Goal: Information Seeking & Learning: Check status

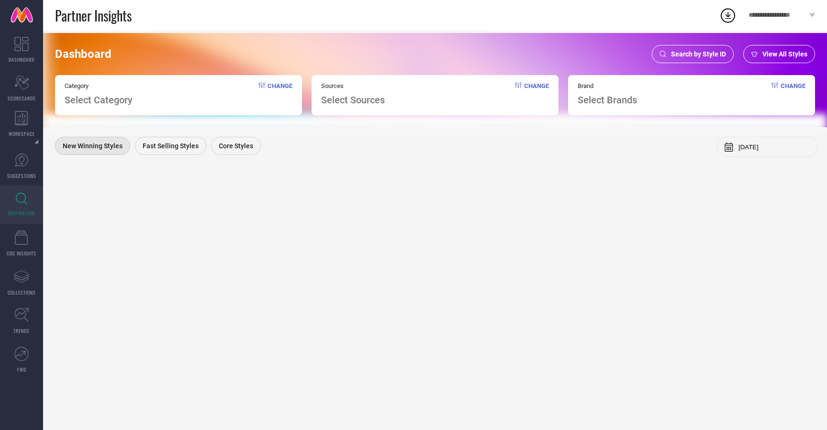
click at [701, 50] on span "Search by Style ID" at bounding box center [698, 54] width 55 height 8
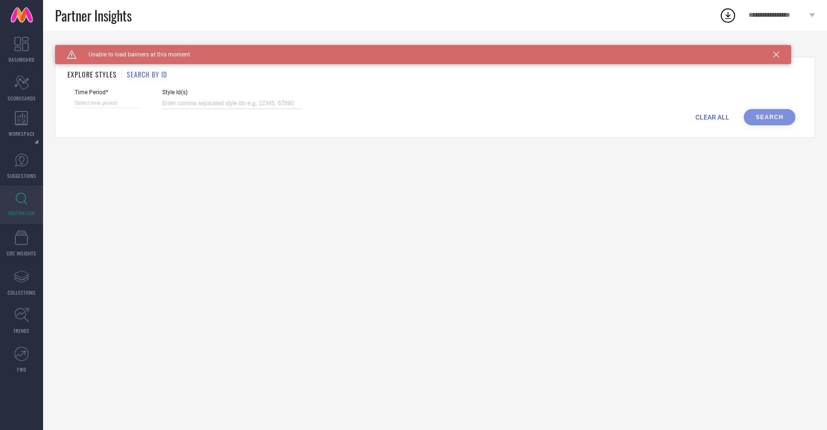
click at [249, 101] on input at bounding box center [231, 103] width 139 height 11
paste input "32380459 32380477 32380498 32380496 32380529 32380484 32380521 32380487 3238046…"
type input "32380459 32380477 32380498 32380496 32380529 32380484 32380521 32380487 3238046…"
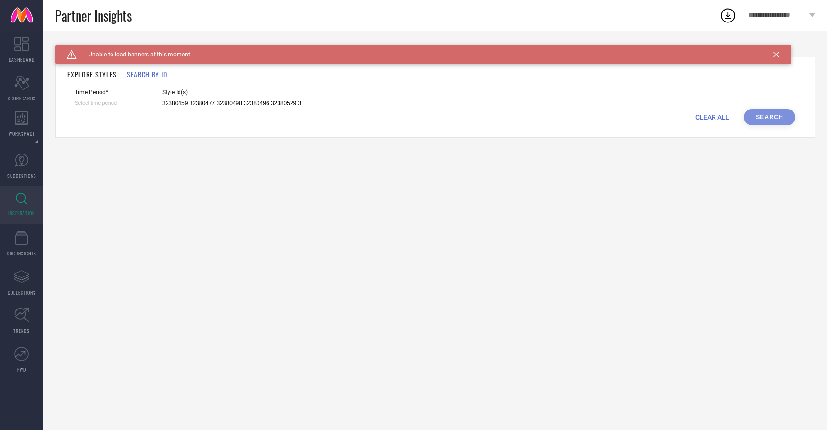
click at [761, 122] on div "CLEAR ALL Search" at bounding box center [435, 117] width 720 height 16
select select "9"
select select "2025"
select select "10"
select select "2025"
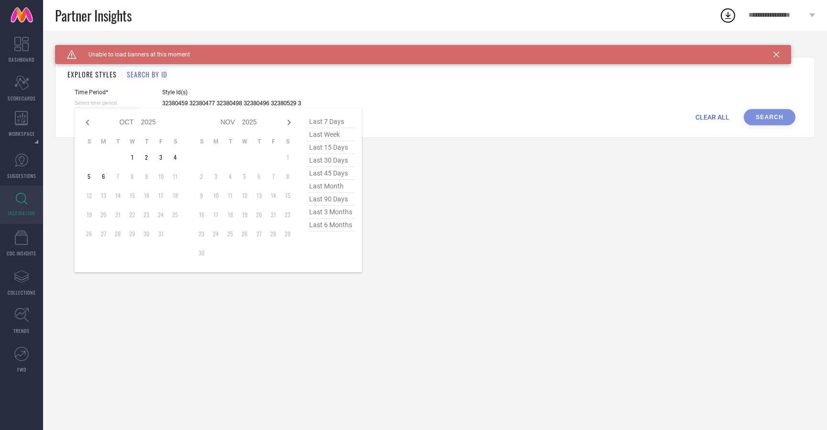
click at [97, 100] on input at bounding box center [108, 103] width 66 height 10
click at [332, 162] on span "last 30 days" at bounding box center [331, 160] width 48 height 13
type input "[DATE] to [DATE]"
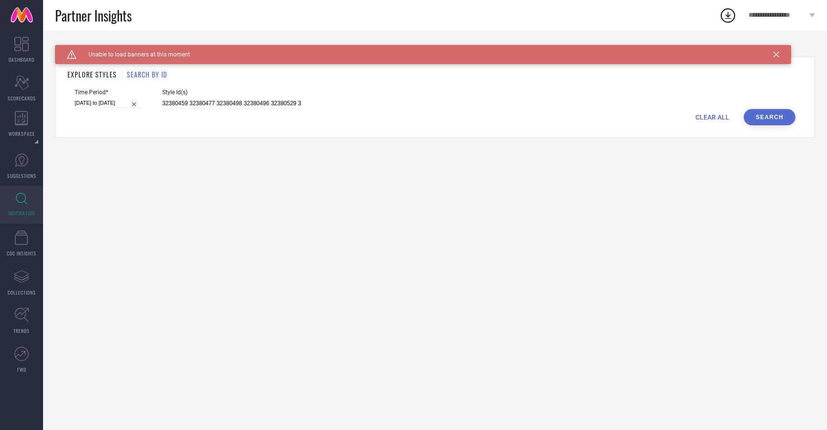
click at [782, 117] on button "Search" at bounding box center [769, 117] width 52 height 16
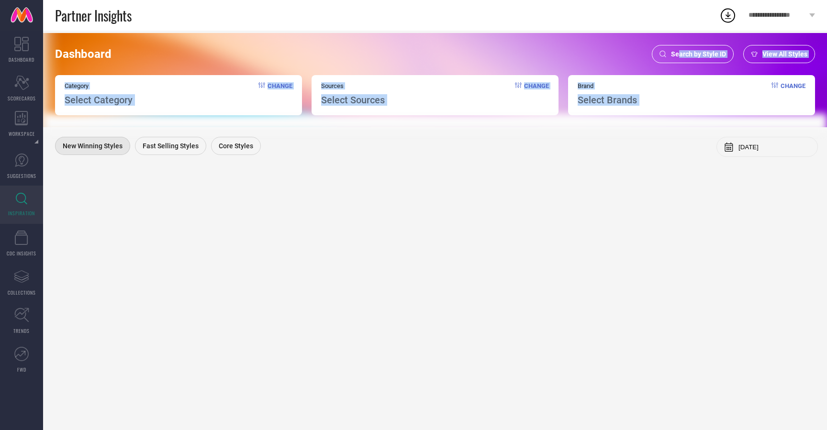
drag, startPoint x: 678, startPoint y: 55, endPoint x: 734, endPoint y: 77, distance: 60.0
click at [733, 77] on div "Dashboard Search by Style ID View All Styles Category Select Category Change So…" at bounding box center [435, 80] width 784 height 94
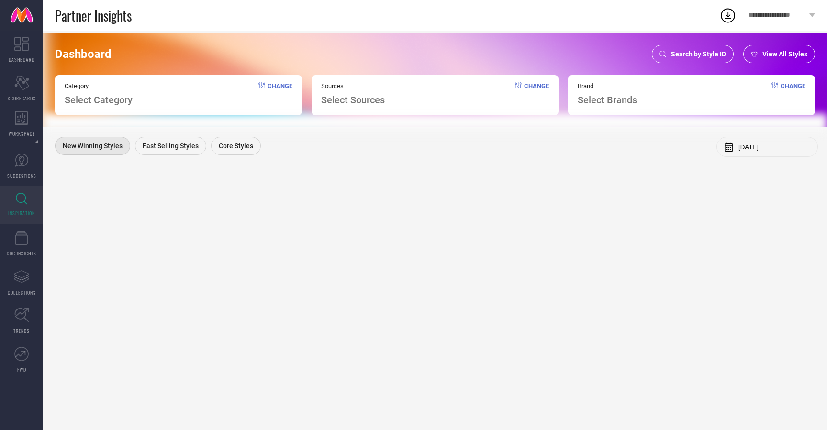
click at [764, 53] on span "View All Styles" at bounding box center [784, 54] width 45 height 8
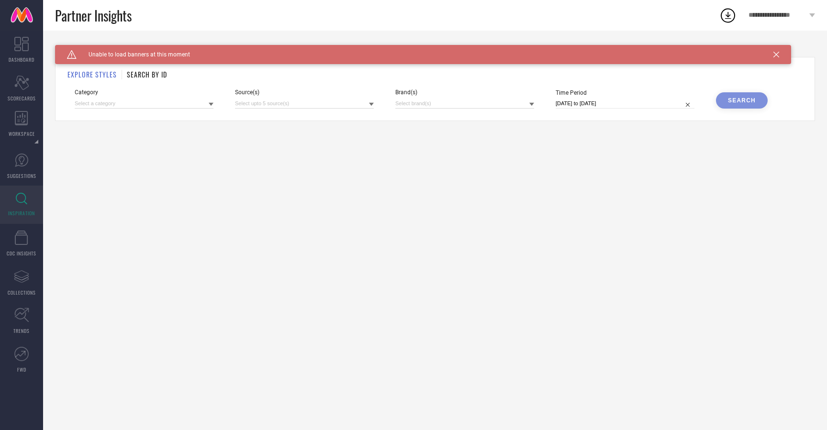
click at [776, 55] on icon at bounding box center [776, 55] width 6 height 6
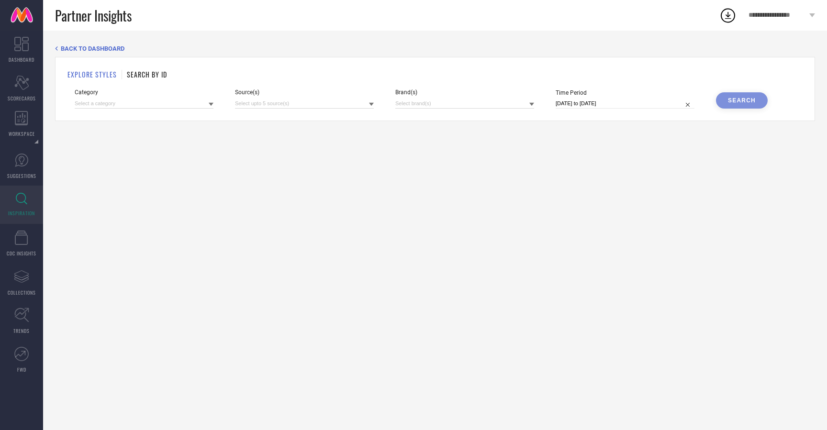
click at [84, 48] on span "BACK TO DASHBOARD" at bounding box center [93, 48] width 64 height 7
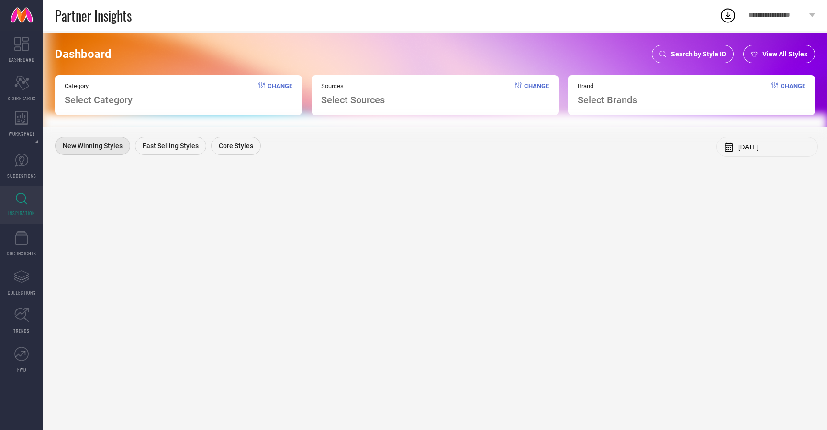
click at [694, 49] on div "Search by Style ID" at bounding box center [693, 54] width 82 height 18
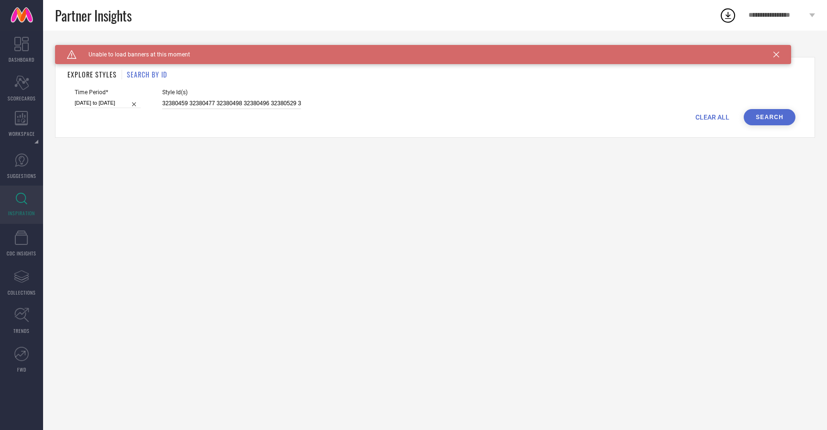
click at [216, 103] on input "32380459 32380477 32380498 32380496 32380529 32380484 32380521 32380487 3238046…" at bounding box center [231, 103] width 139 height 11
select select "8"
select select "2025"
select select "9"
select select "2025"
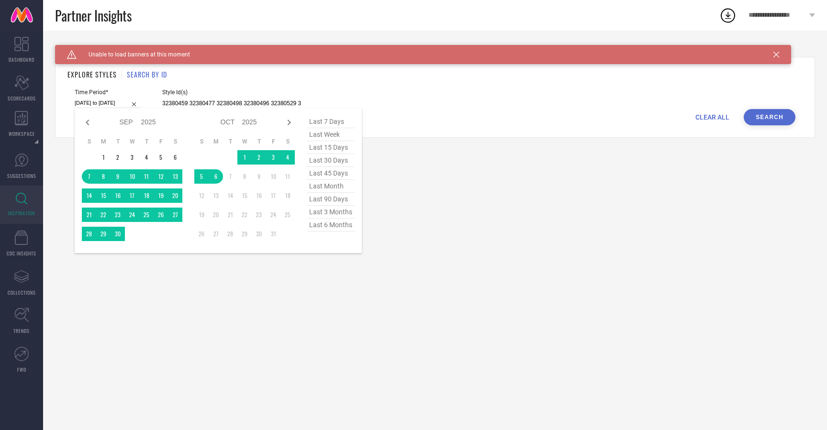
click at [78, 107] on input "[DATE] to [DATE]" at bounding box center [108, 103] width 66 height 10
click at [330, 174] on span "last 45 days" at bounding box center [331, 173] width 48 height 13
type input "[DATE] to [DATE]"
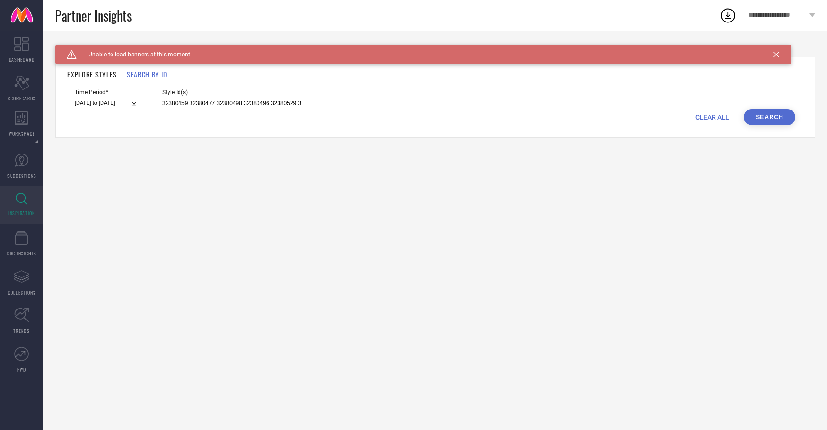
click at [777, 114] on button "Search" at bounding box center [769, 117] width 52 height 16
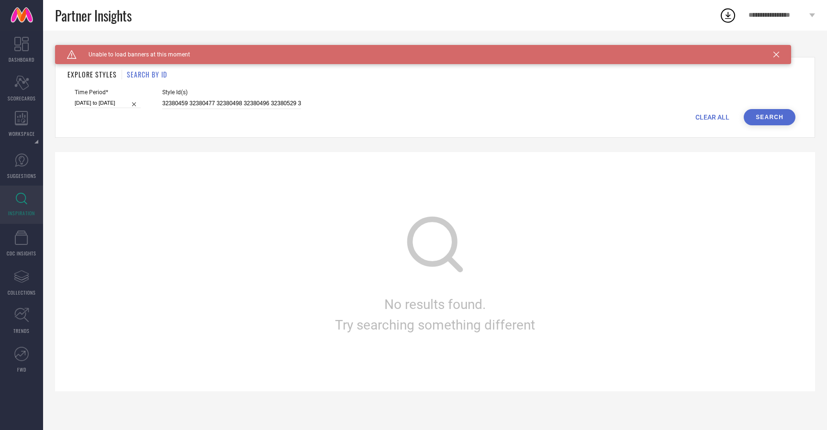
click at [11, 30] on link at bounding box center [21, 15] width 43 height 31
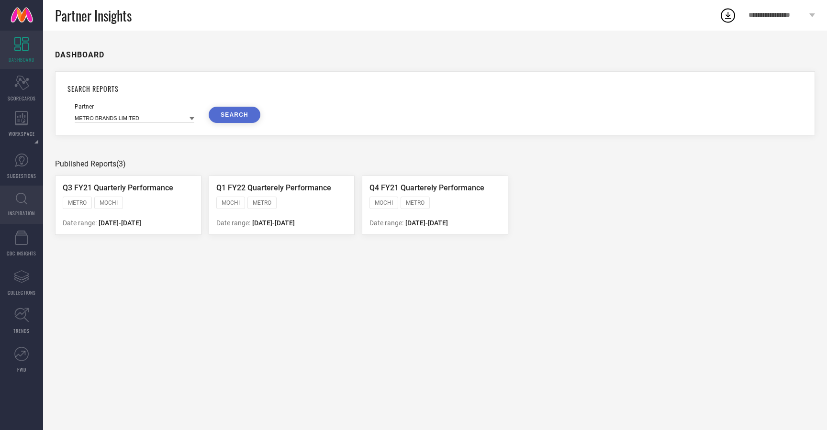
click at [19, 200] on icon at bounding box center [21, 199] width 11 height 12
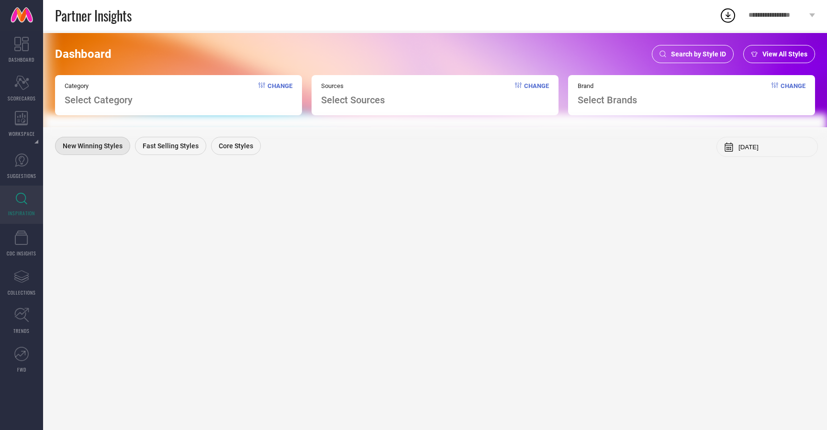
click at [709, 53] on span "Search by Style ID" at bounding box center [698, 54] width 55 height 8
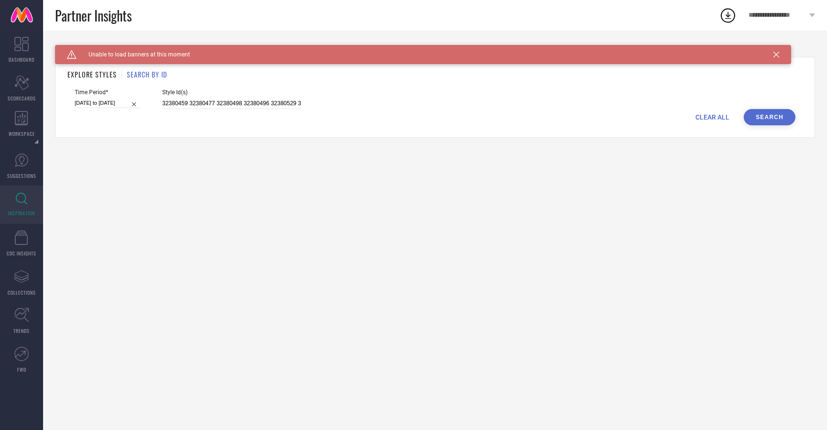
click at [141, 51] on span "Unable to load banners at this moment" at bounding box center [133, 54] width 113 height 7
click at [69, 55] on icon "Caution Created with Sketch." at bounding box center [72, 54] width 10 height 9
click at [115, 103] on input "[DATE] to [DATE]" at bounding box center [108, 103] width 66 height 10
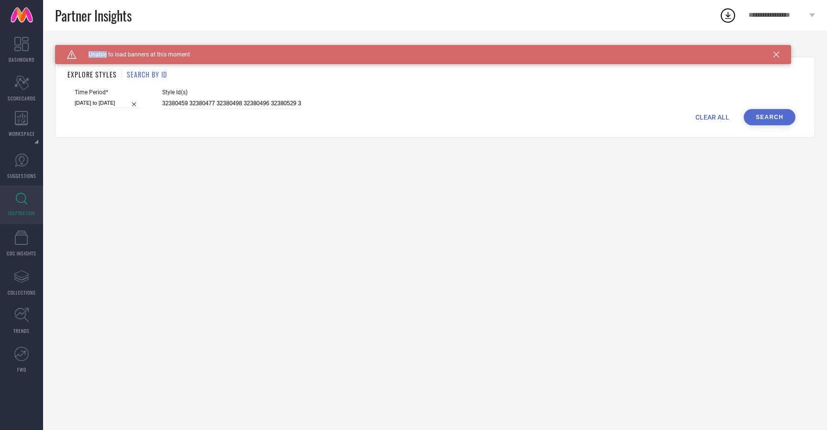
select select "7"
select select "2025"
select select "8"
select select "2025"
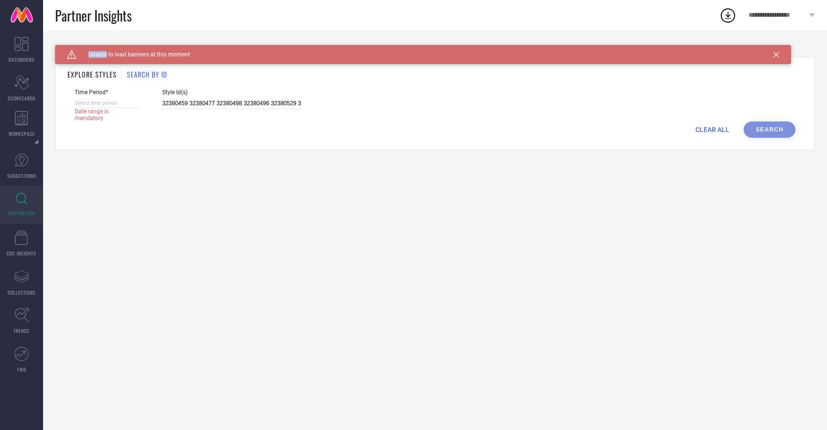
select select "9"
select select "2025"
select select "10"
select select "2025"
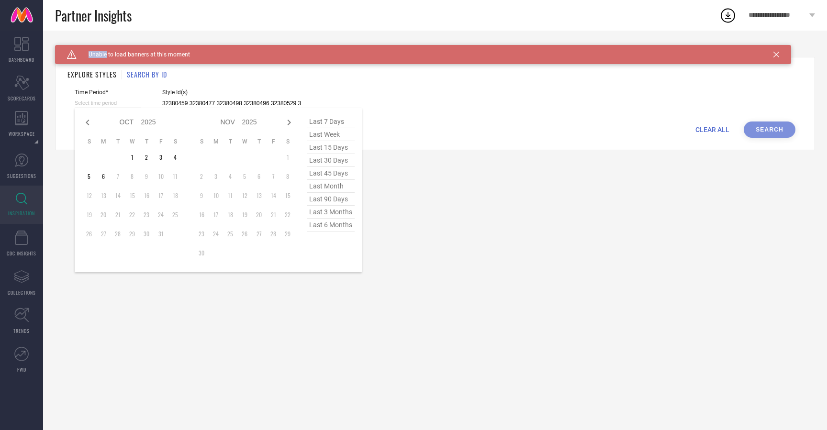
click at [115, 104] on input at bounding box center [108, 103] width 66 height 10
click at [333, 173] on span "last 45 days" at bounding box center [331, 173] width 48 height 13
type input "[DATE] to [DATE]"
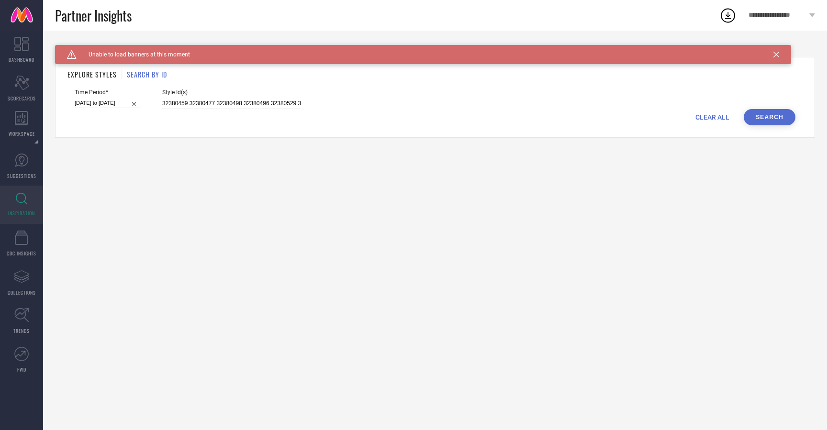
click at [753, 119] on button "Search" at bounding box center [769, 117] width 52 height 16
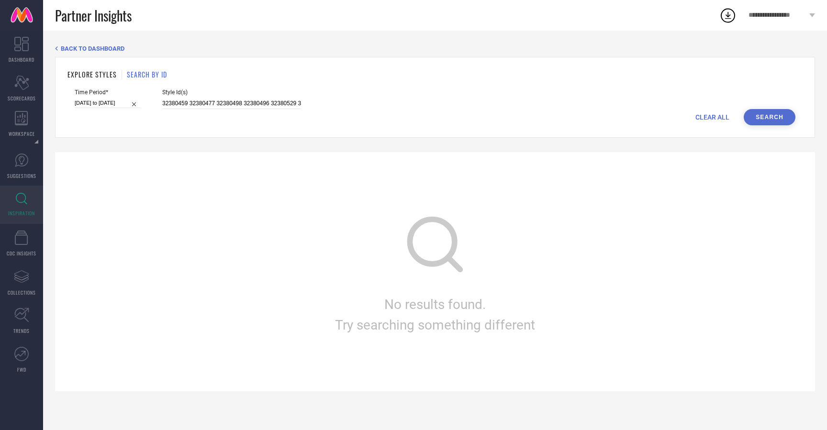
click at [779, 118] on button "Search" at bounding box center [769, 117] width 52 height 16
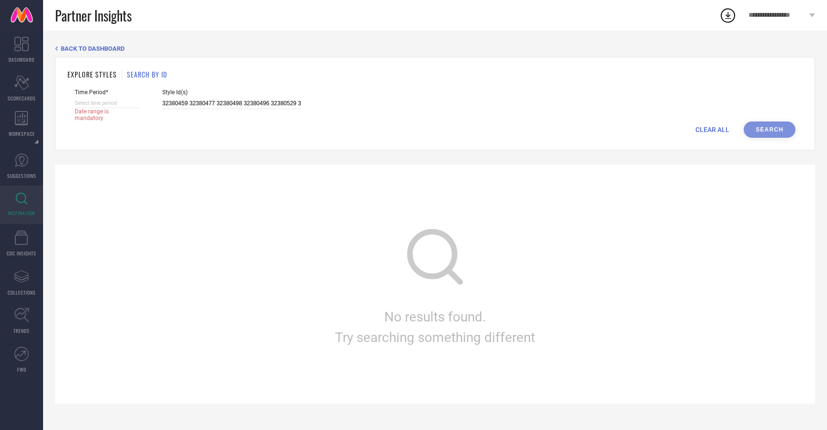
click at [118, 104] on input at bounding box center [108, 103] width 66 height 10
select select "9"
select select "2025"
select select "10"
select select "2025"
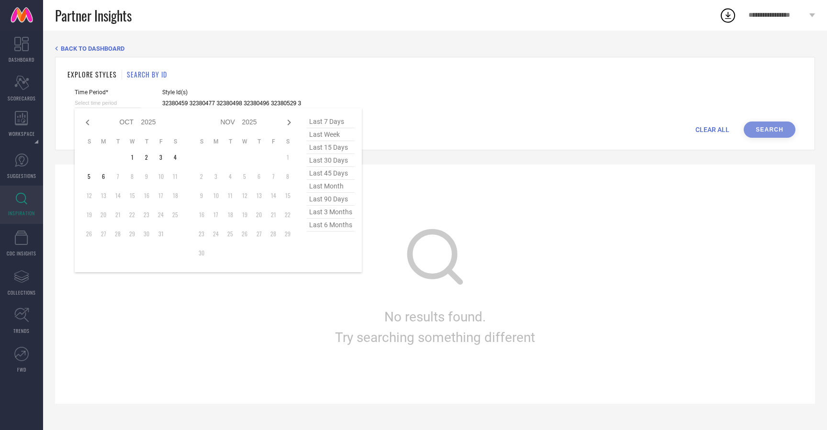
click at [330, 188] on span "last month" at bounding box center [331, 186] width 48 height 13
type input "01-09-2025 to 30-09-2025"
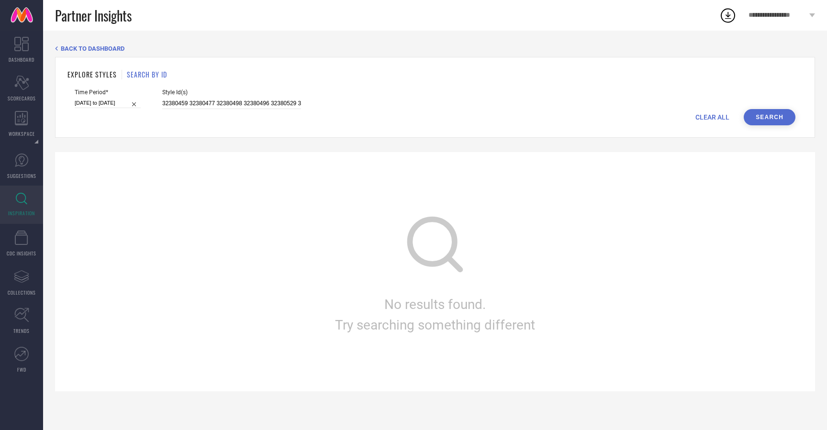
click at [778, 121] on button "Search" at bounding box center [769, 117] width 52 height 16
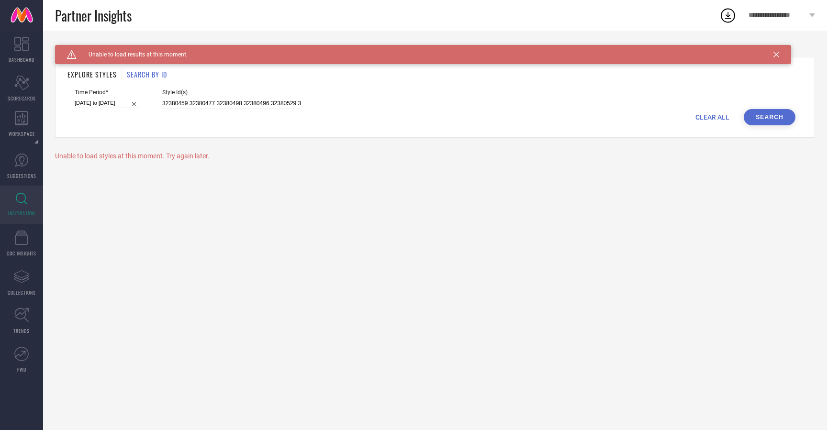
select select "8"
select select "2025"
select select "9"
select select "2025"
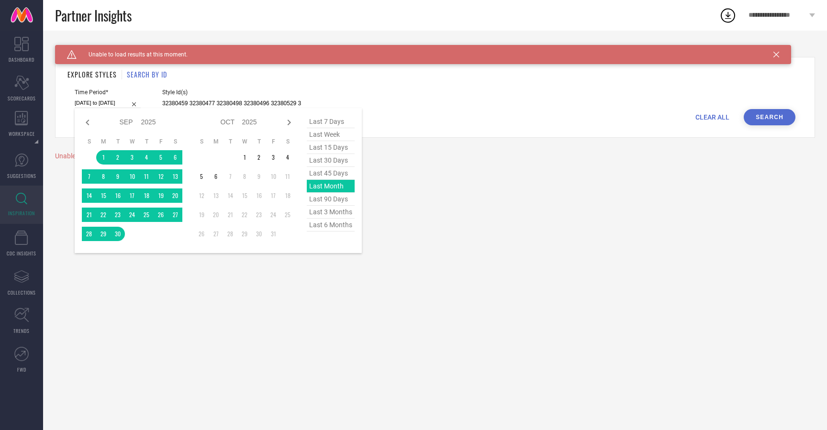
click at [109, 98] on input "01-09-2025 to 30-09-2025" at bounding box center [108, 103] width 66 height 10
click at [332, 228] on span "last 6 months" at bounding box center [331, 225] width 48 height 13
type input "01-04-2025 to 30-09-2025"
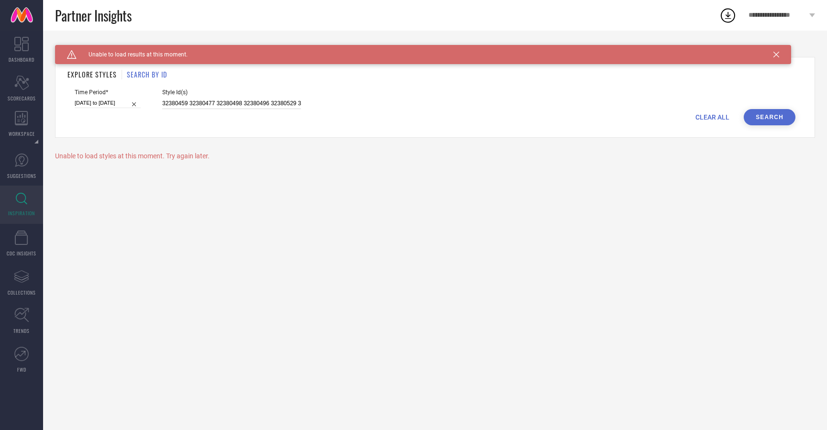
click at [268, 102] on input "32380459 32380477 32380498 32380496 32380529 32380484 32380521 32380487 3238046…" at bounding box center [231, 103] width 139 height 11
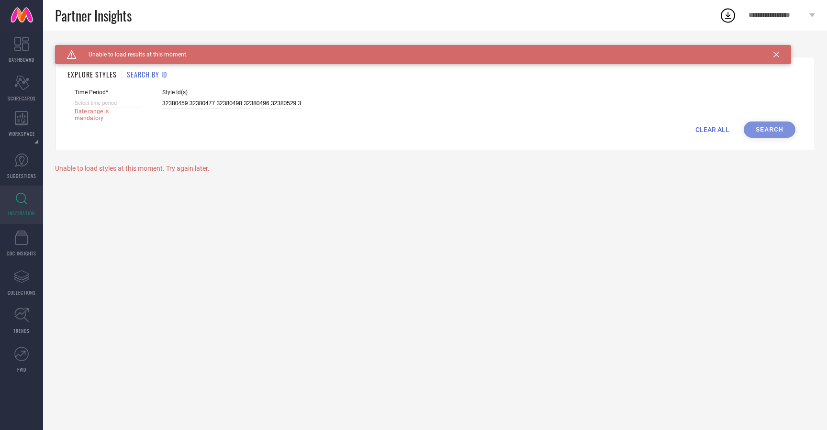
click at [122, 103] on input at bounding box center [108, 103] width 66 height 10
select select "9"
select select "2025"
select select "10"
select select "2025"
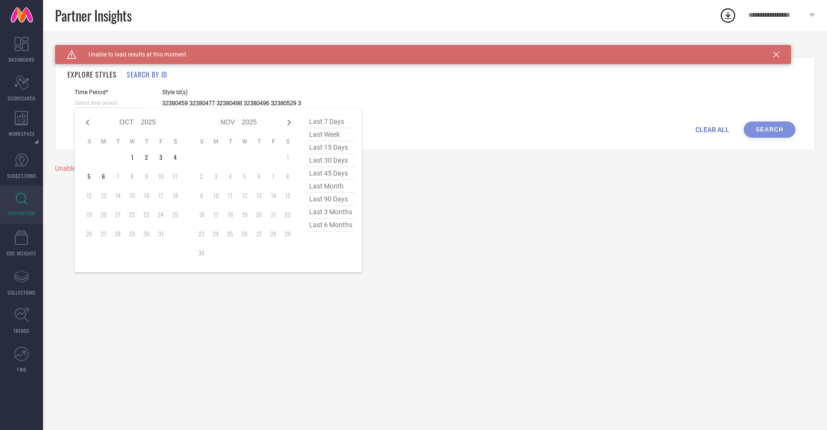
click at [340, 214] on span "last 3 months" at bounding box center [331, 212] width 48 height 13
type input "01-07-2025 to 30-09-2025"
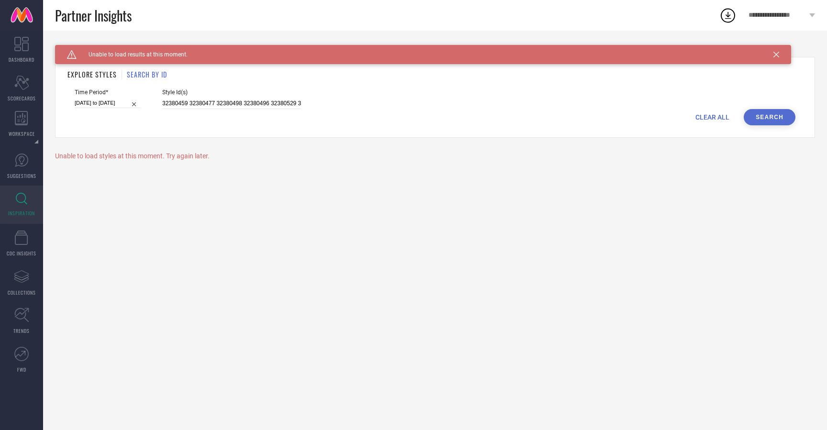
click at [754, 122] on button "Search" at bounding box center [769, 117] width 52 height 16
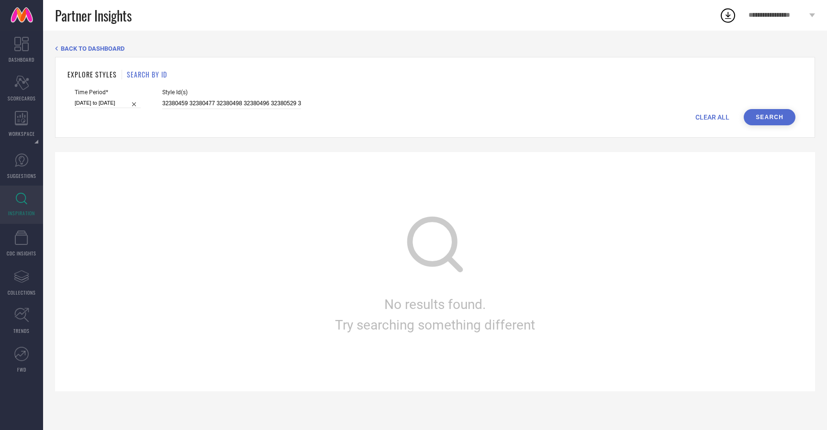
click at [770, 113] on button "Search" at bounding box center [769, 117] width 52 height 16
click at [23, 14] on link at bounding box center [21, 15] width 43 height 31
click at [23, 281] on icon at bounding box center [21, 279] width 15 height 5
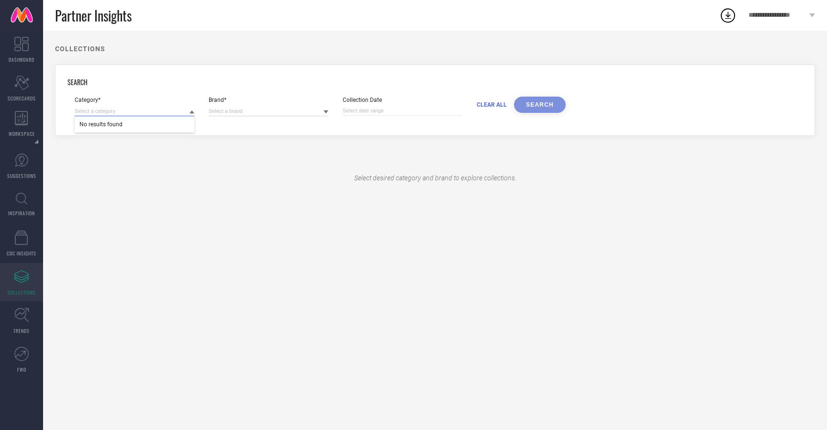
click at [143, 110] on input at bounding box center [135, 111] width 120 height 10
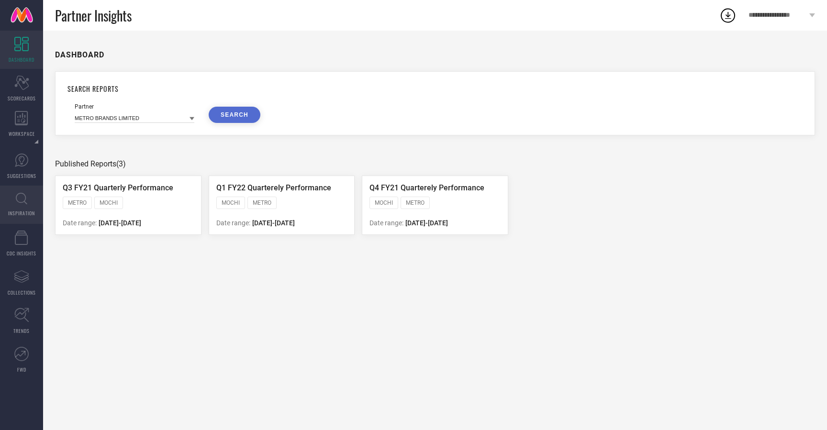
click at [21, 216] on span "INSPIRATION" at bounding box center [21, 213] width 27 height 7
